Goal: Information Seeking & Learning: Understand process/instructions

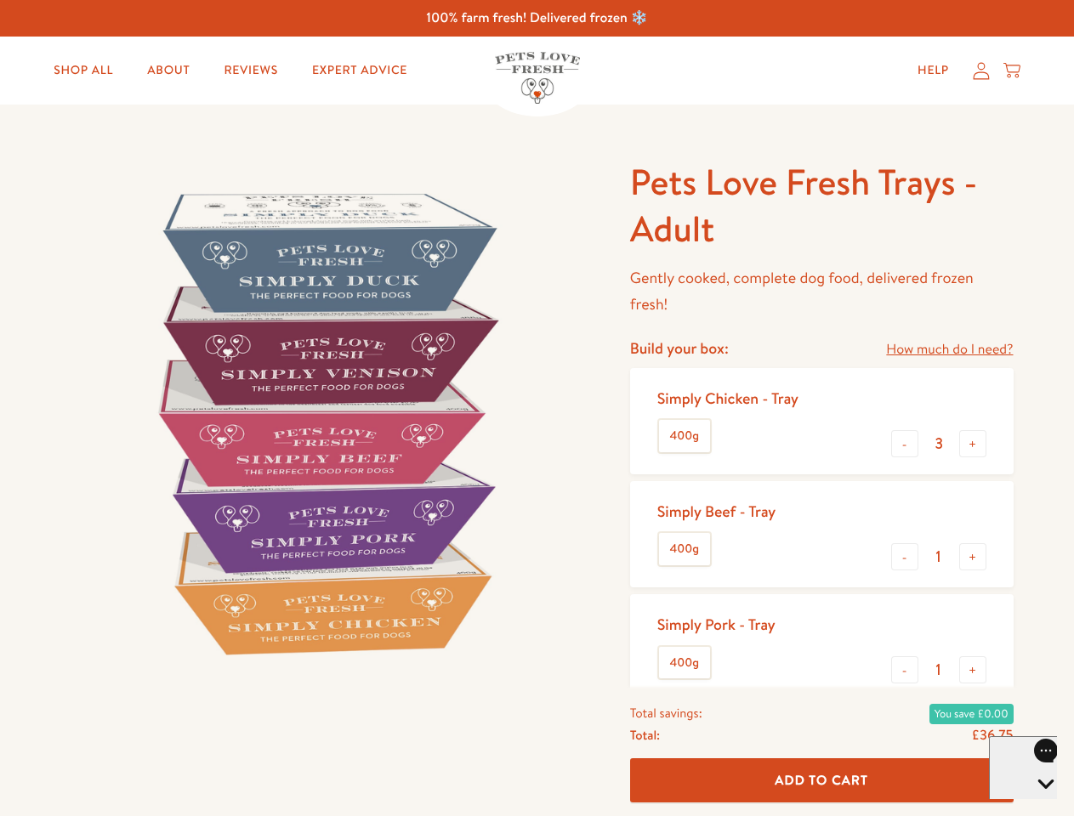
click at [537, 408] on img at bounding box center [325, 423] width 528 height 528
click at [949, 349] on link "How much do I need?" at bounding box center [949, 349] width 127 height 23
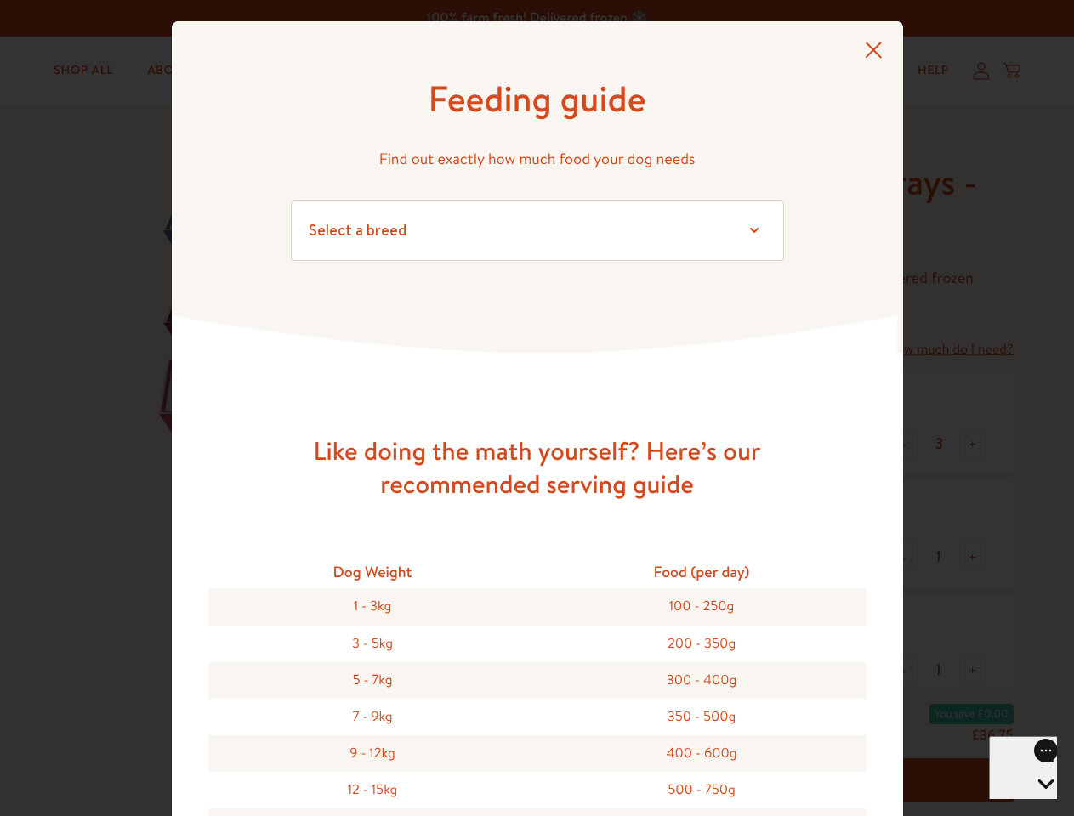
click at [905, 444] on div "Feeding guide Find out exactly how much food your dog needs Select a breed Affe…" at bounding box center [537, 408] width 1074 height 816
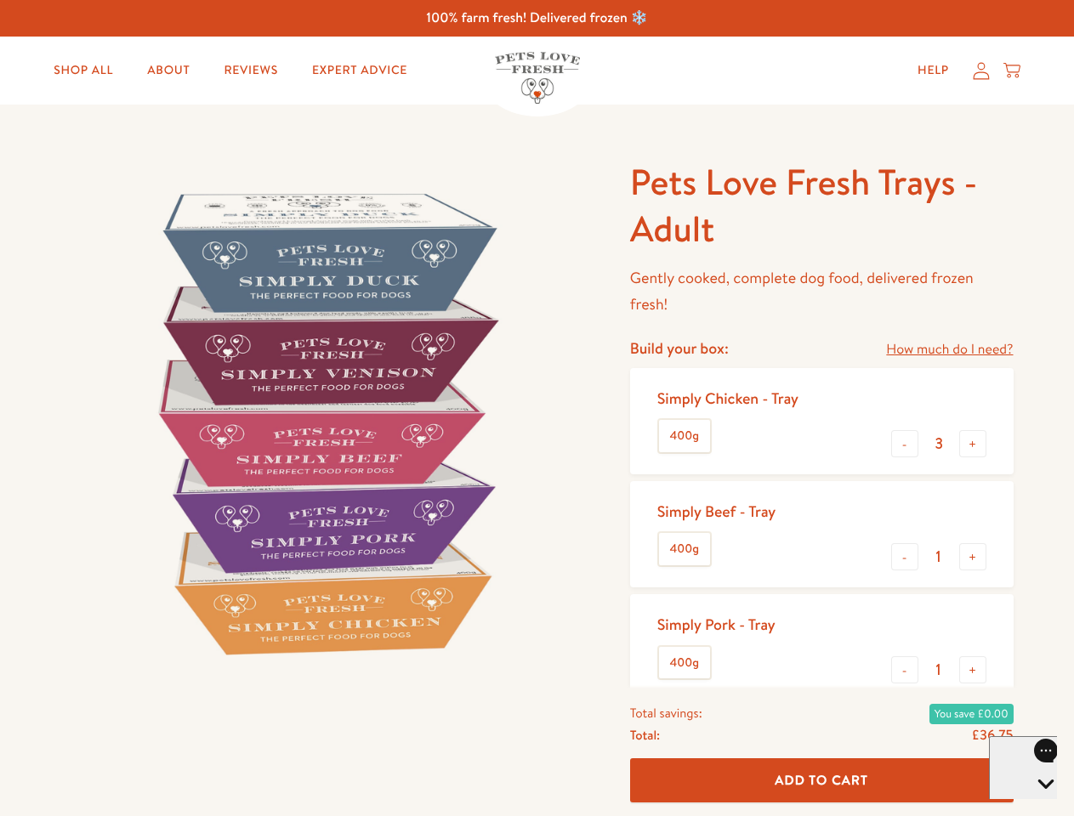
click at [973, 444] on button "+" at bounding box center [972, 443] width 27 height 27
type input "4"
click at [905, 557] on button "-" at bounding box center [904, 556] width 27 height 27
click at [973, 557] on button "+" at bounding box center [972, 556] width 27 height 27
type input "1"
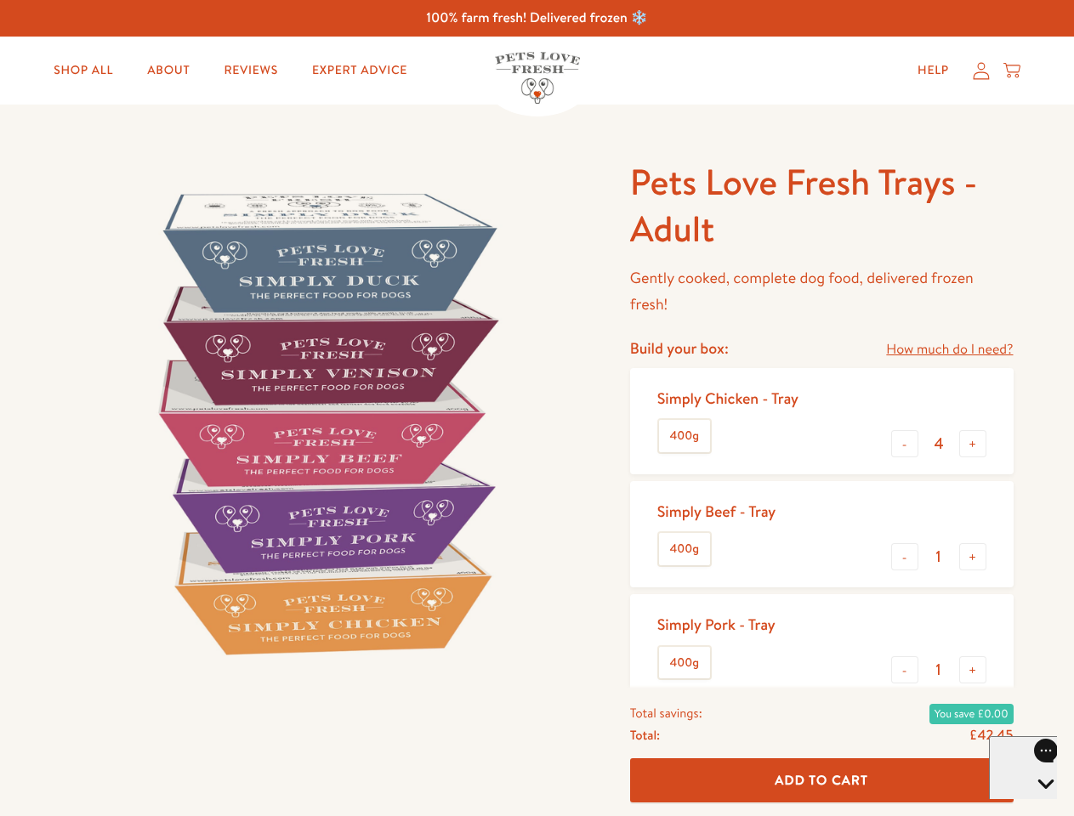
click at [905, 670] on button "-" at bounding box center [904, 669] width 27 height 27
type input "0"
